Goal: Information Seeking & Learning: Learn about a topic

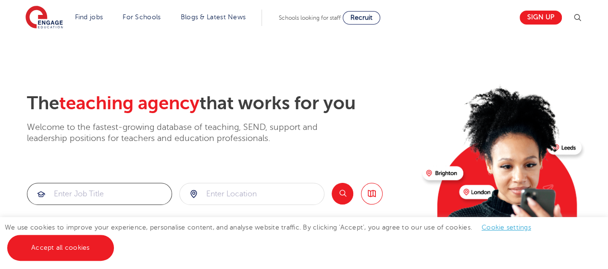
click at [81, 191] on input "search" at bounding box center [99, 193] width 144 height 21
type input "[DEMOGRAPHIC_DATA] teacher"
click button "Submit" at bounding box center [0, 0] width 0 height 0
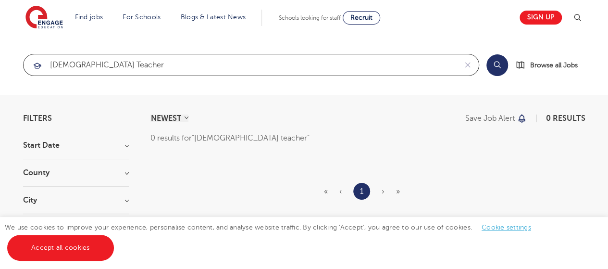
drag, startPoint x: 72, startPoint y: 64, endPoint x: 0, endPoint y: 43, distance: 75.2
click at [0, 42] on section "[DEMOGRAPHIC_DATA] teacher Search Browse all Jobs" at bounding box center [304, 65] width 608 height 61
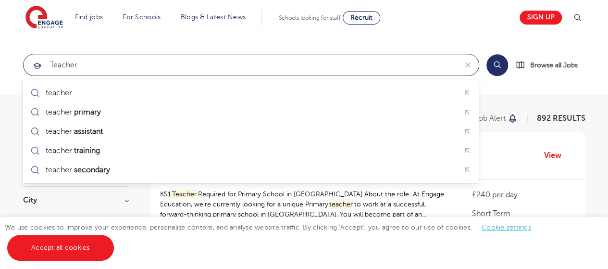
type input "teacher"
click button "Submit" at bounding box center [0, 0] width 0 height 0
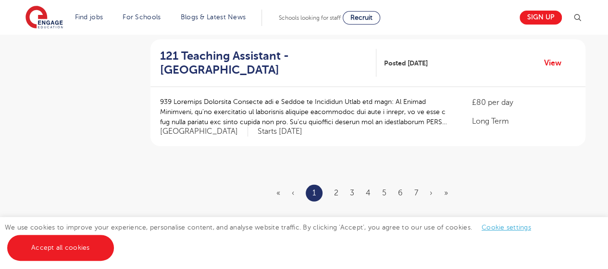
scroll to position [1202, 0]
